Goal: Transaction & Acquisition: Purchase product/service

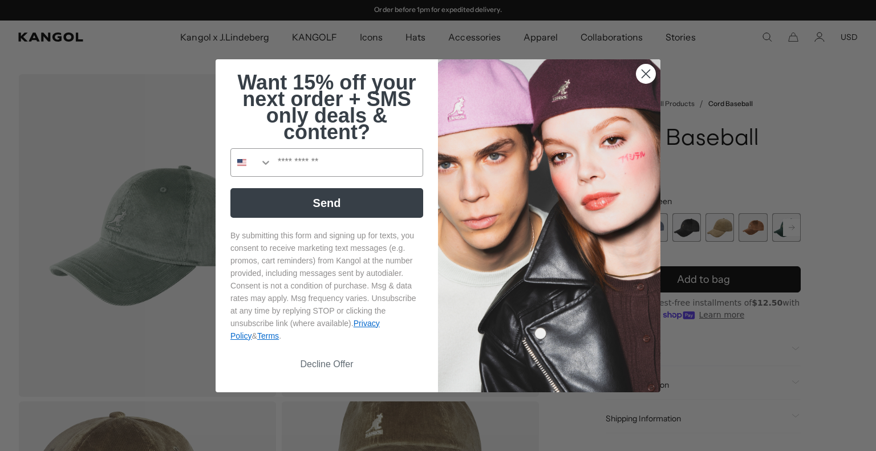
click at [647, 72] on circle "Close dialog" at bounding box center [645, 73] width 19 height 19
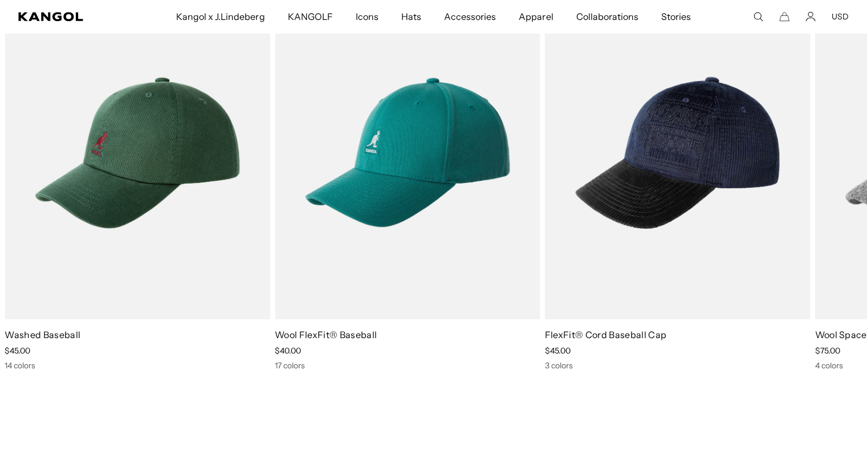
scroll to position [856, 0]
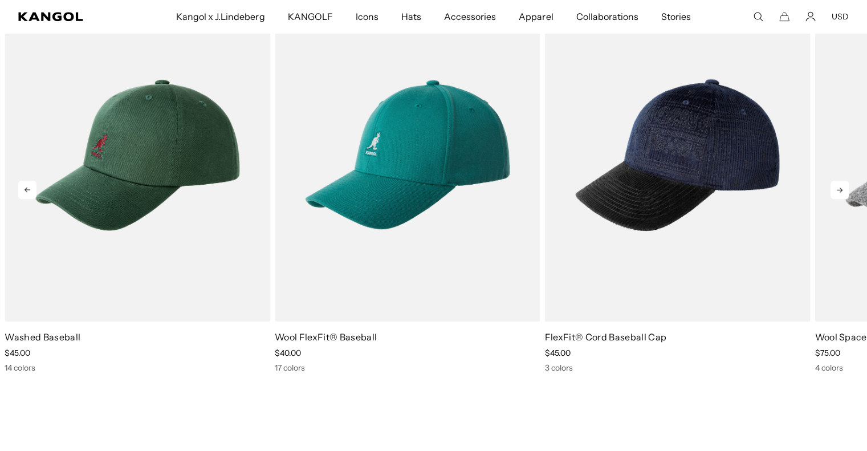
click at [838, 193] on icon at bounding box center [840, 190] width 18 height 18
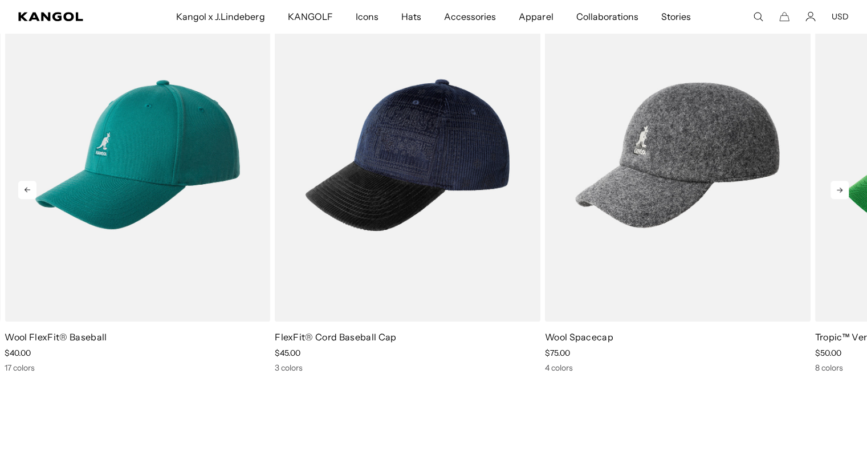
click at [838, 193] on icon at bounding box center [840, 190] width 18 height 18
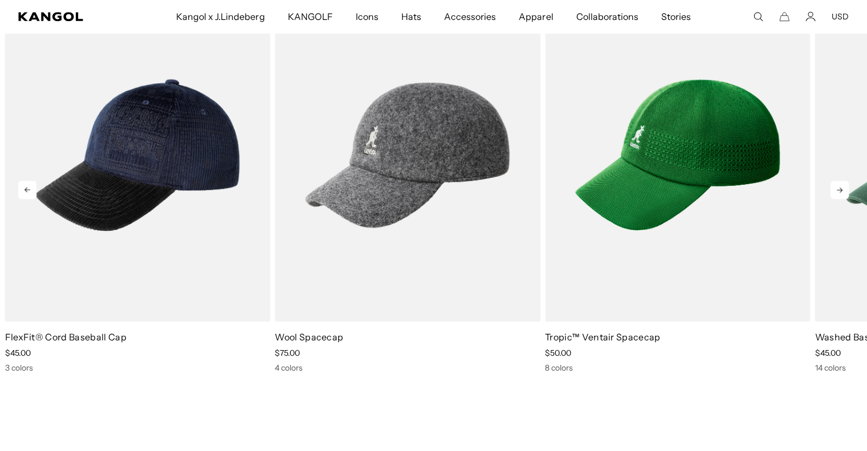
click at [838, 193] on icon at bounding box center [840, 190] width 18 height 18
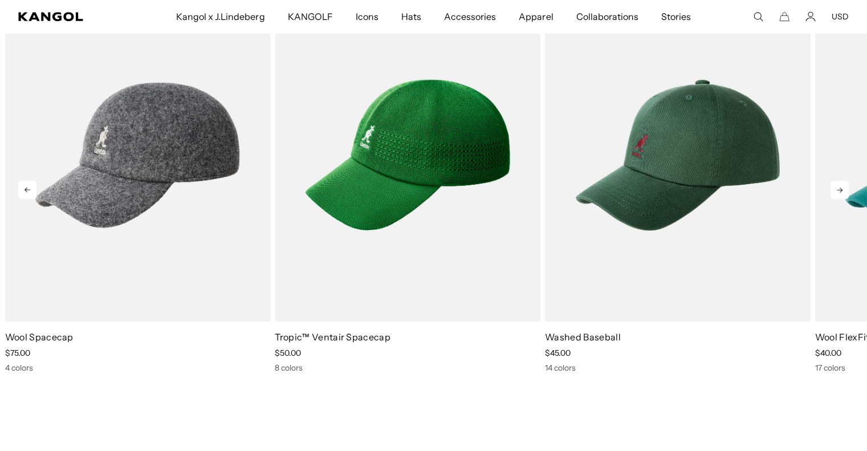
click at [838, 193] on icon at bounding box center [840, 190] width 18 height 18
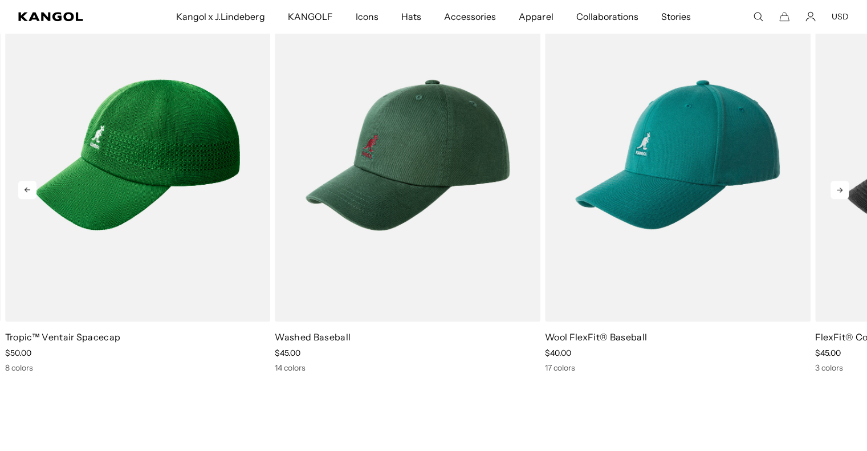
scroll to position [0, 0]
click at [838, 193] on icon at bounding box center [840, 190] width 18 height 18
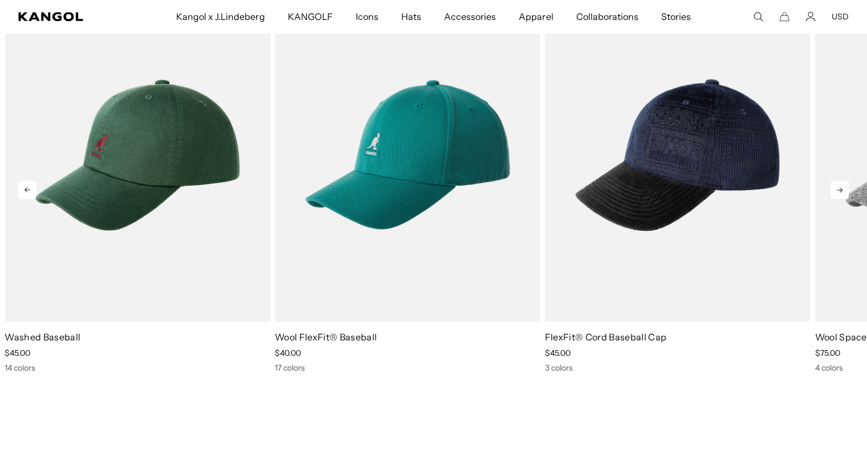
click at [838, 193] on icon at bounding box center [840, 190] width 18 height 18
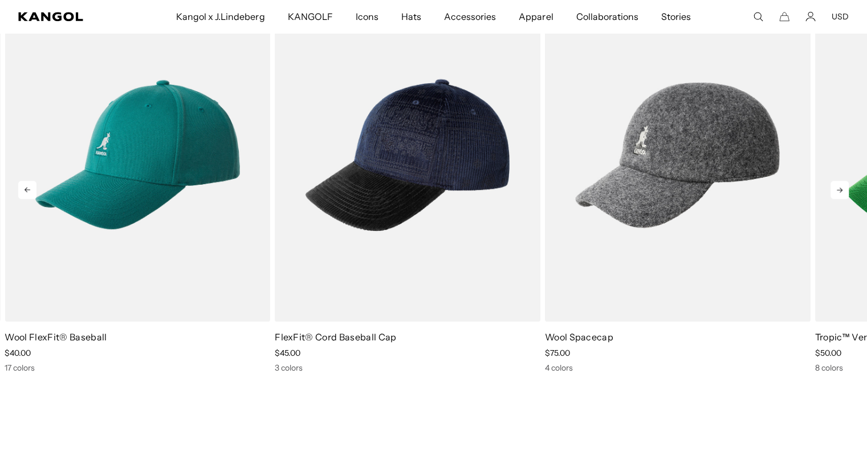
scroll to position [0, 235]
click at [838, 193] on icon at bounding box center [840, 190] width 18 height 18
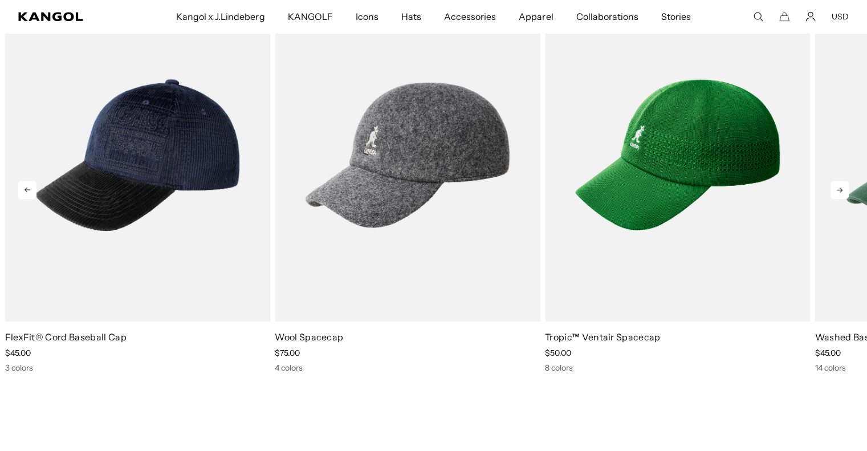
click at [838, 193] on icon at bounding box center [840, 190] width 18 height 18
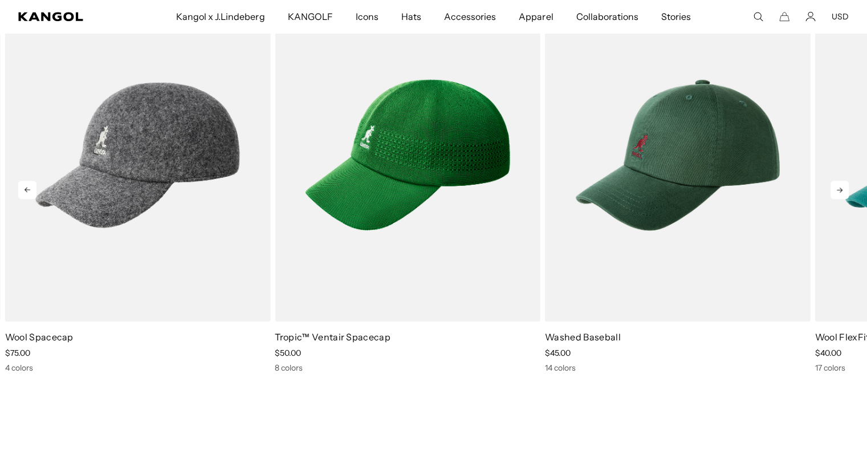
scroll to position [0, 0]
click at [838, 193] on icon at bounding box center [840, 190] width 18 height 18
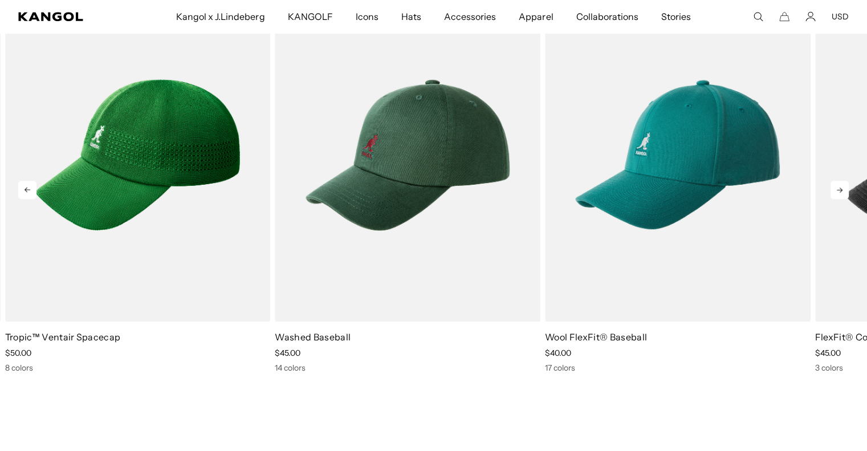
click at [838, 193] on icon at bounding box center [840, 190] width 18 height 18
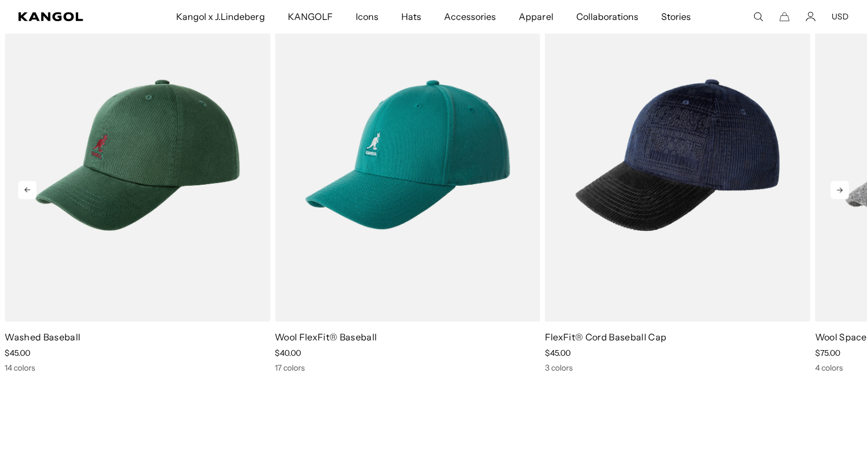
click at [838, 193] on icon at bounding box center [840, 190] width 18 height 18
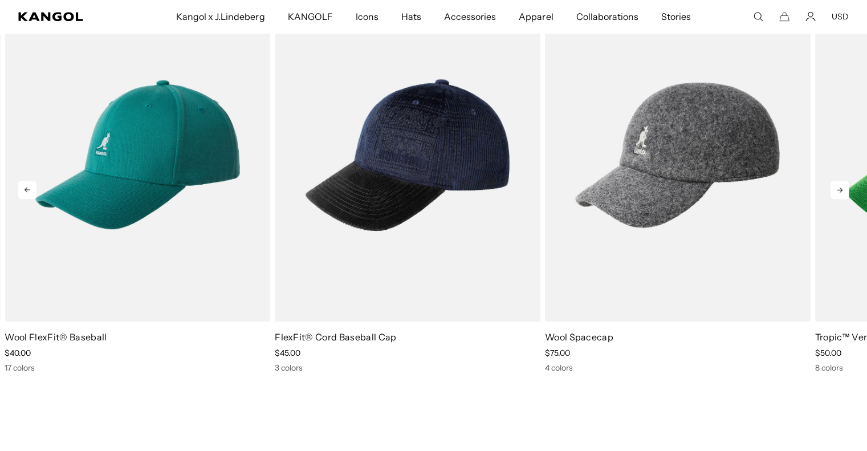
scroll to position [0, 235]
click at [838, 193] on icon at bounding box center [840, 190] width 18 height 18
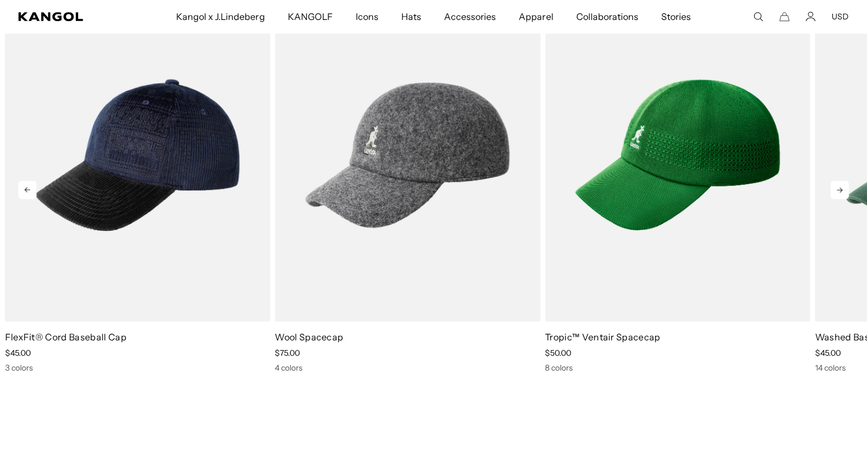
click at [838, 193] on icon at bounding box center [840, 190] width 18 height 18
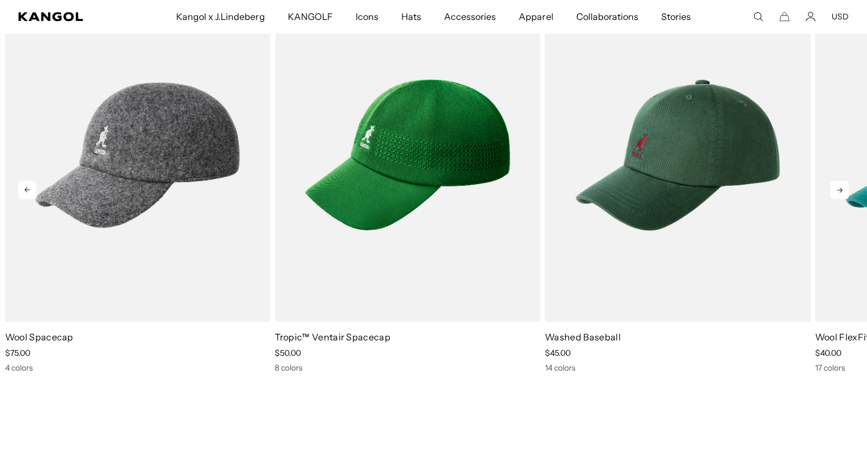
click at [838, 193] on icon at bounding box center [840, 190] width 18 height 18
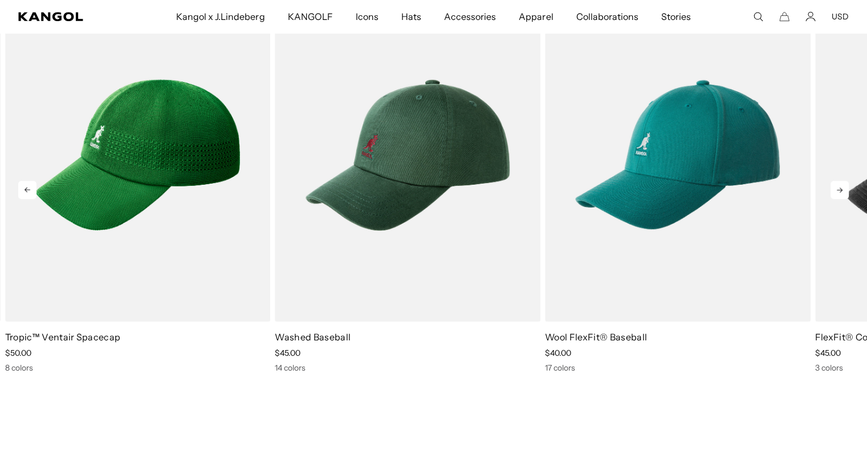
click at [838, 193] on icon at bounding box center [840, 190] width 18 height 18
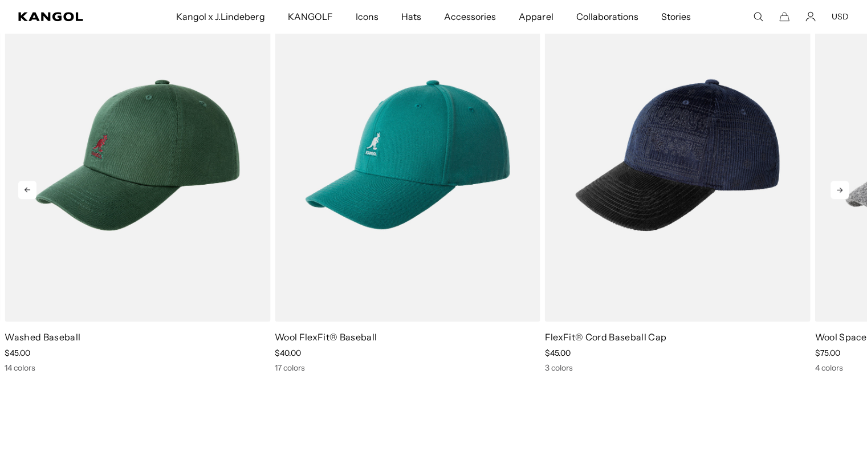
scroll to position [0, 0]
click at [838, 193] on icon at bounding box center [840, 190] width 18 height 18
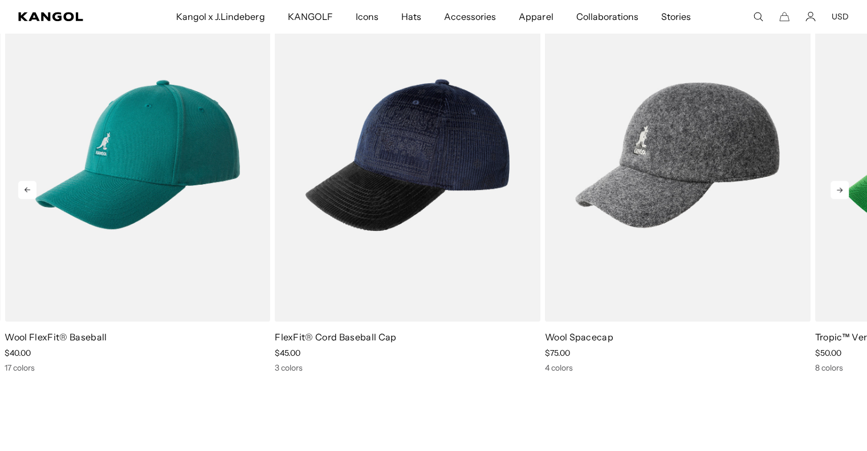
click at [838, 186] on icon at bounding box center [840, 190] width 18 height 18
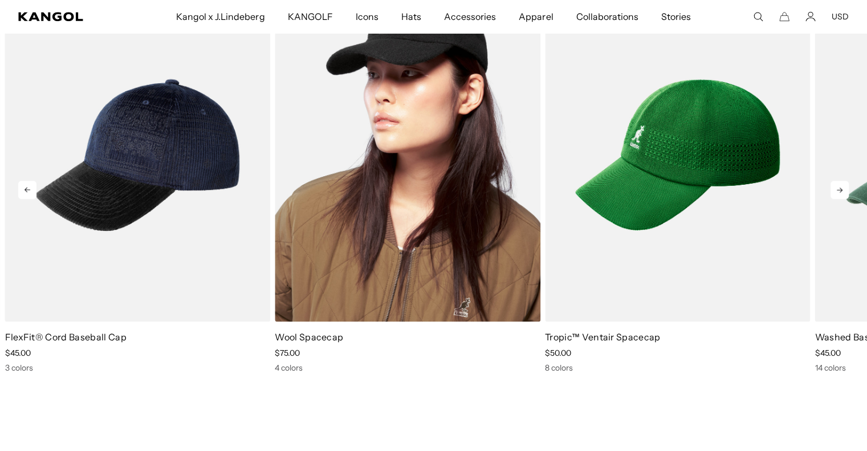
scroll to position [0, 235]
drag, startPoint x: 474, startPoint y: 129, endPoint x: 474, endPoint y: 231, distance: 102.1
click at [474, 231] on img "4 of 5" at bounding box center [408, 156] width 266 height 334
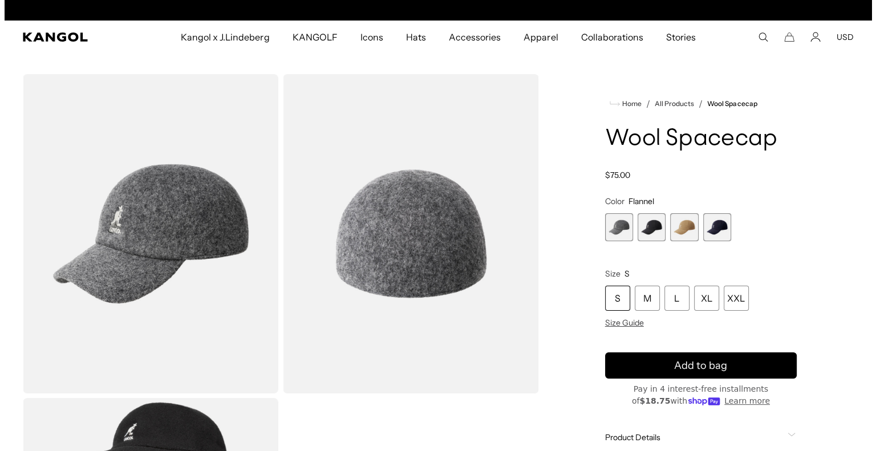
scroll to position [0, 235]
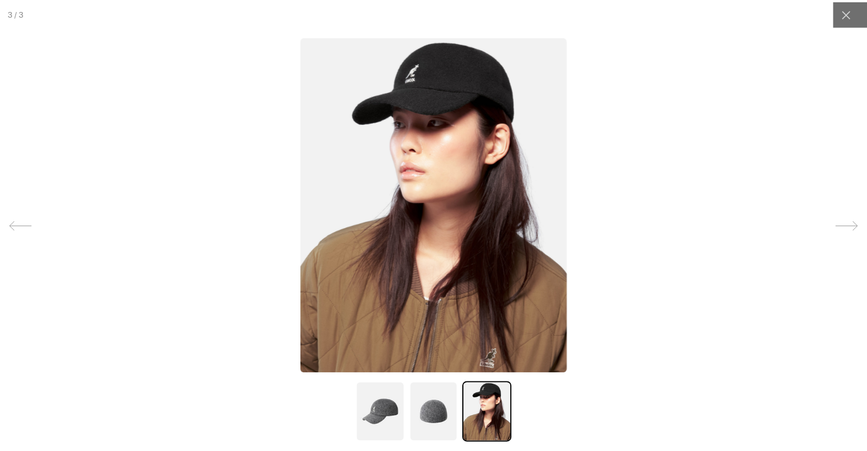
scroll to position [0, 0]
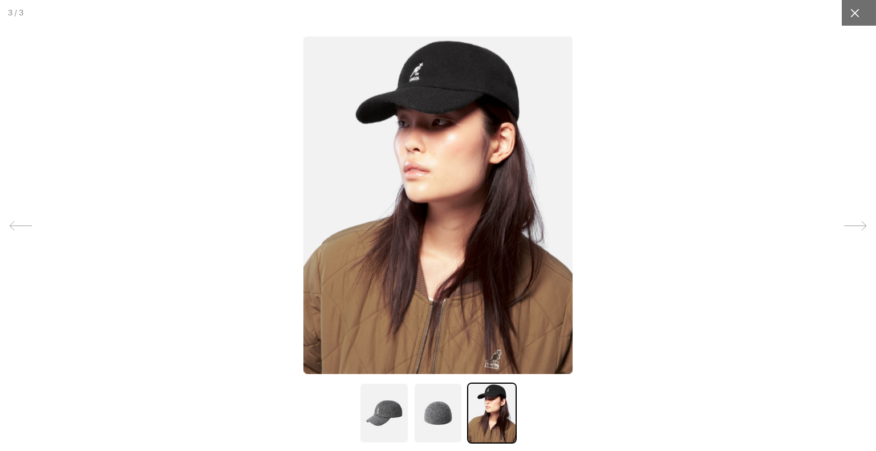
click at [849, 15] on icon at bounding box center [854, 12] width 11 height 11
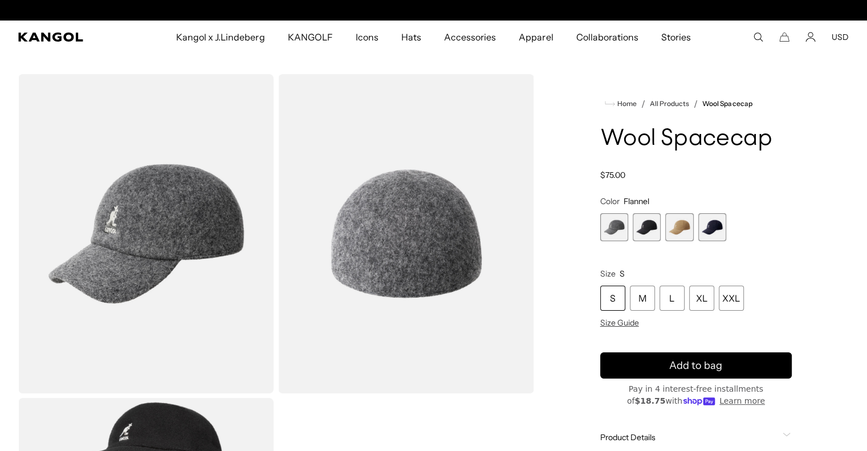
scroll to position [0, 235]
